Goal: Task Accomplishment & Management: Manage account settings

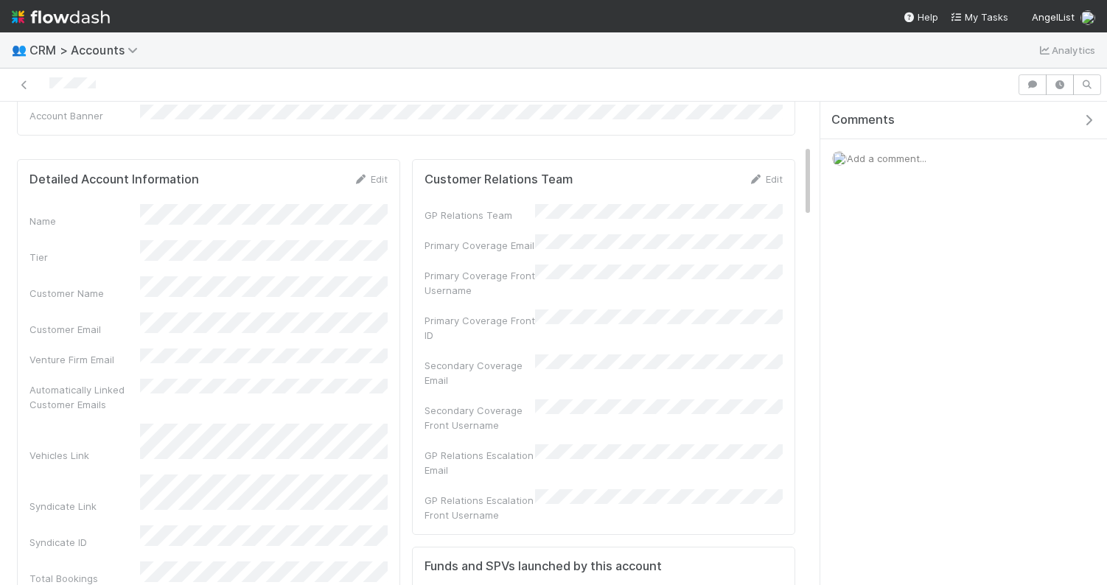
scroll to position [321, 0]
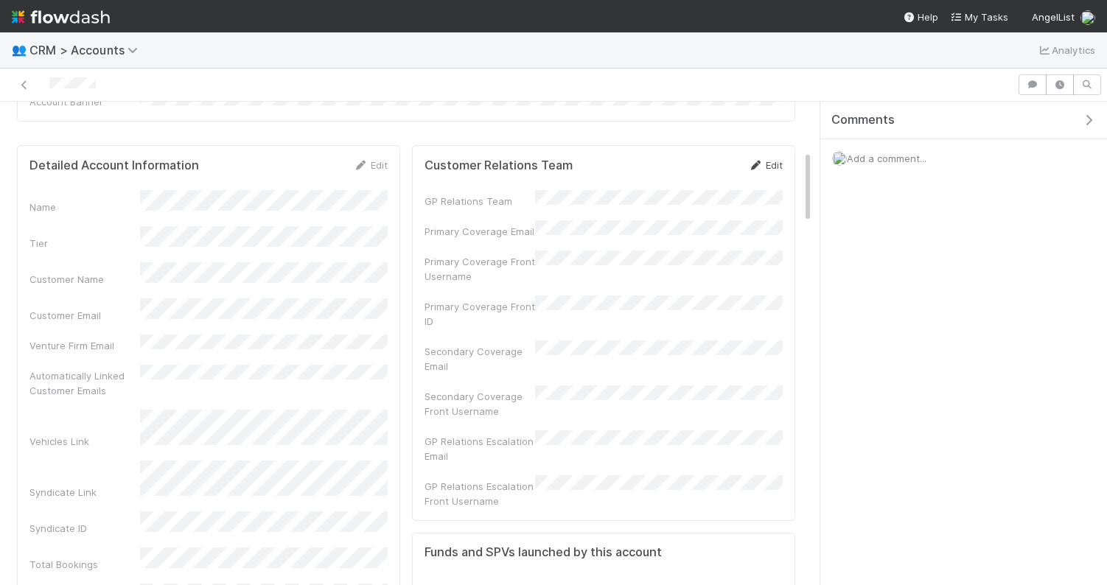
click at [768, 164] on link "Edit" at bounding box center [765, 165] width 35 height 12
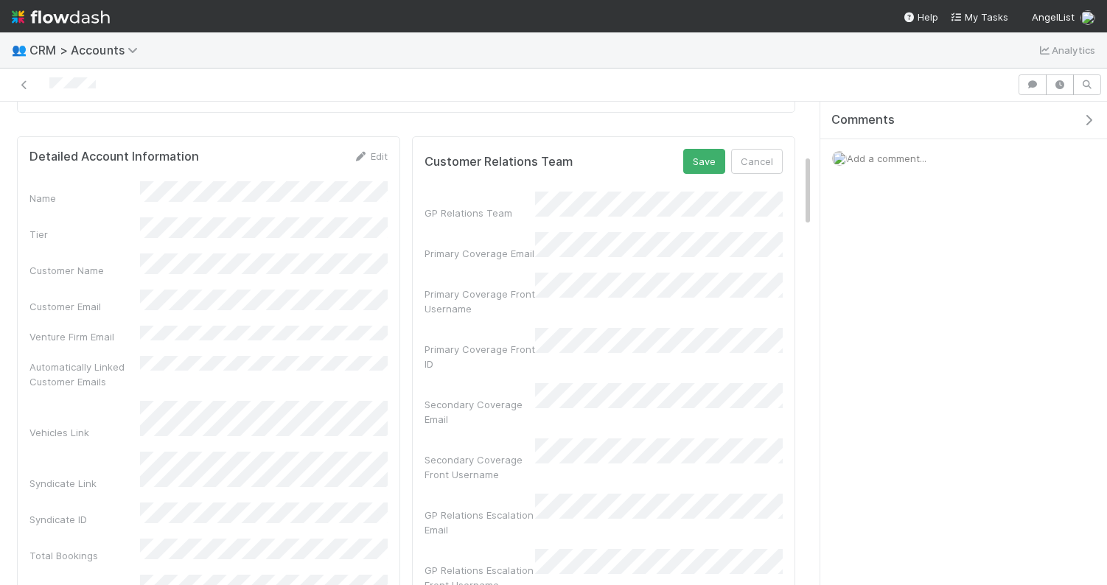
scroll to position [220, 0]
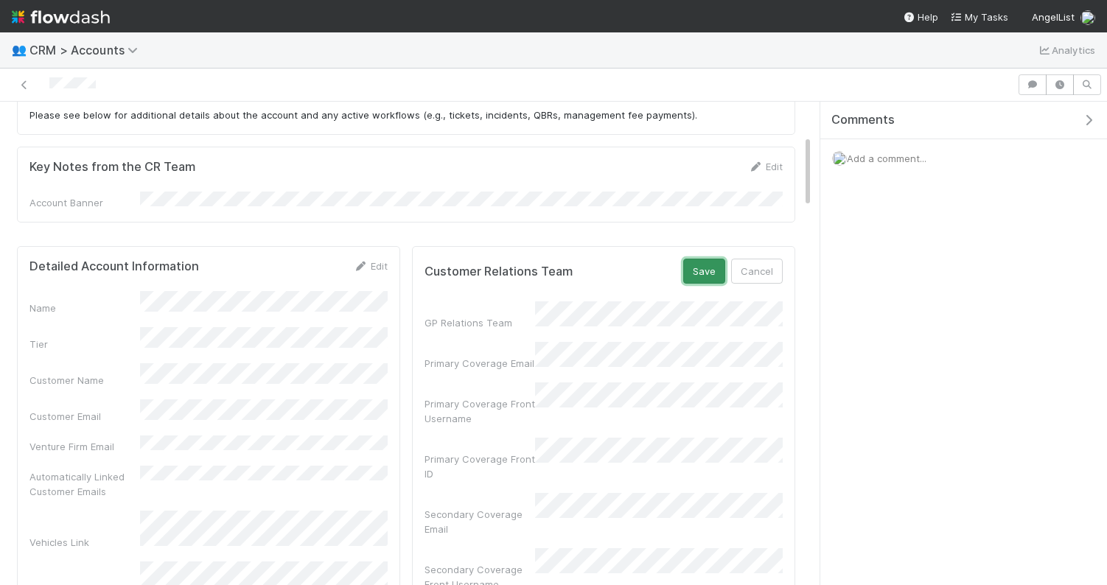
click at [697, 265] on button "Save" at bounding box center [704, 271] width 42 height 25
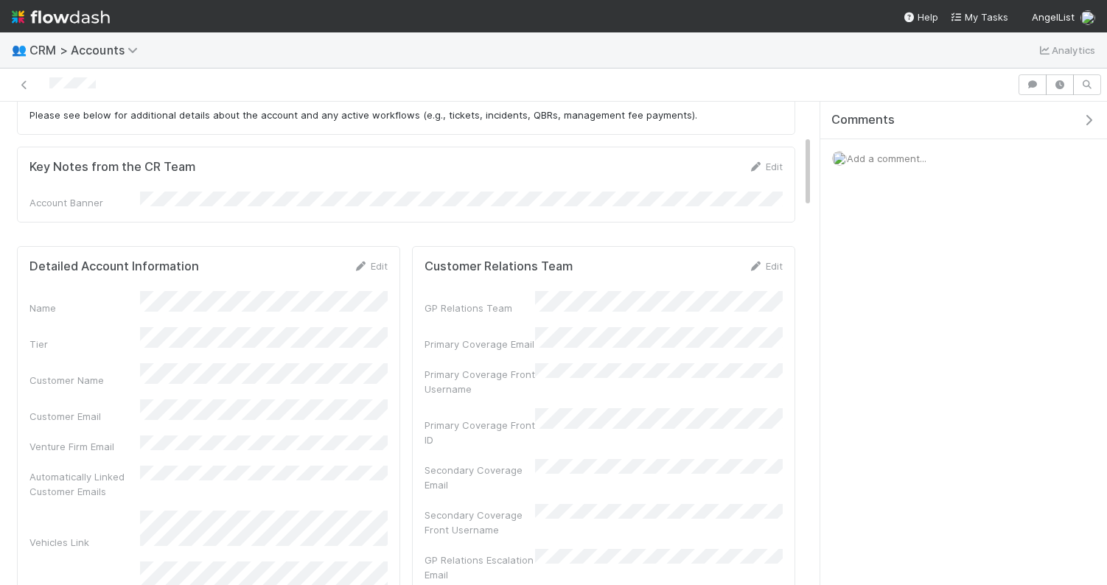
scroll to position [0, 0]
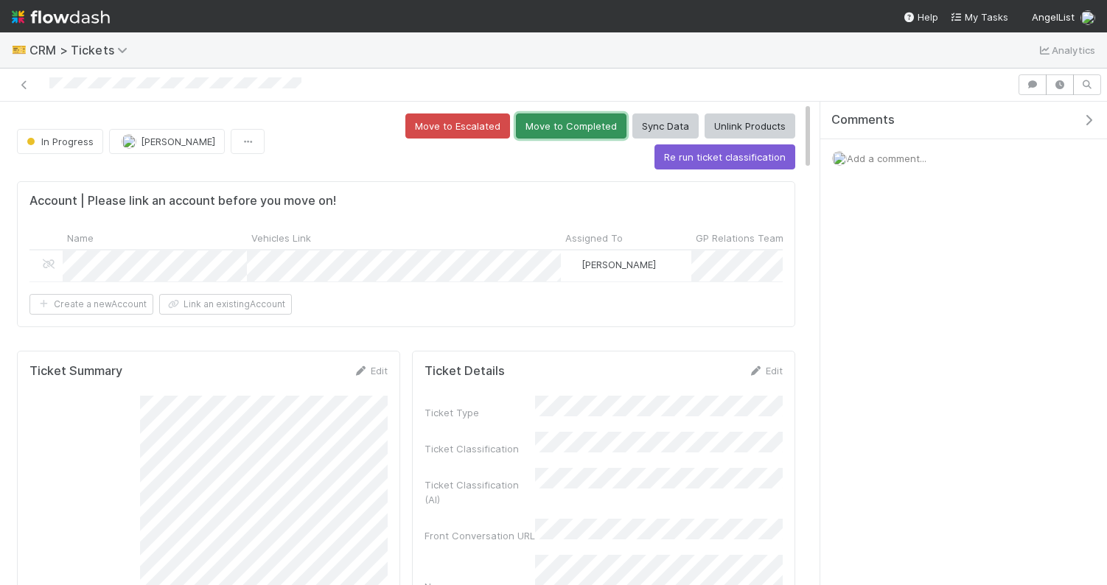
click at [516, 113] on button "Move to Completed" at bounding box center [571, 125] width 111 height 25
